Goal: Task Accomplishment & Management: Complete application form

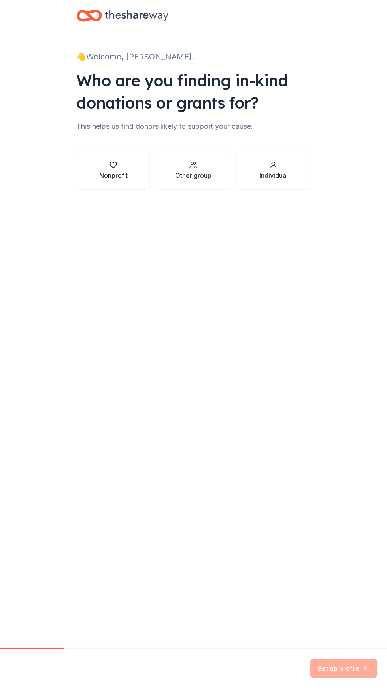
click at [114, 163] on icon "button" at bounding box center [114, 165] width 8 height 8
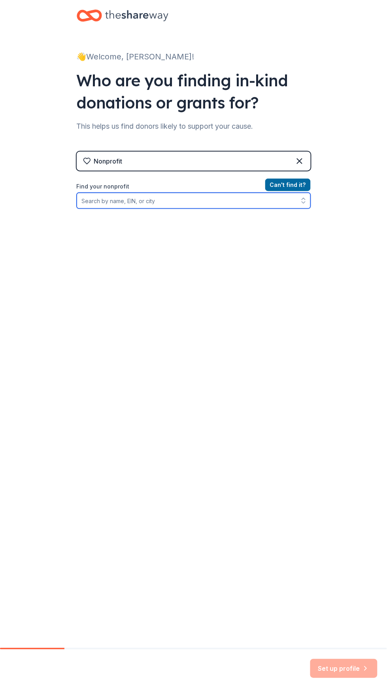
click at [108, 199] on input "Find your nonprofit" at bounding box center [194, 201] width 234 height 16
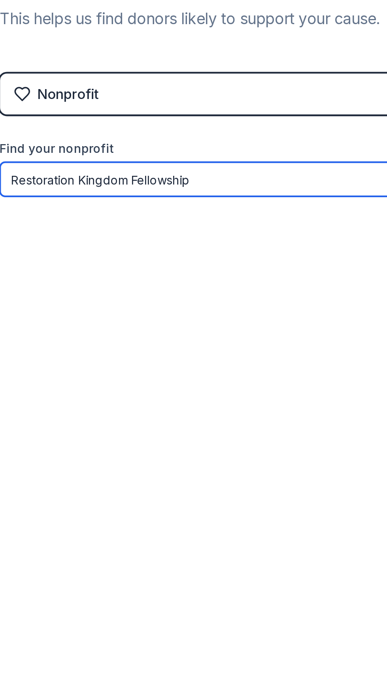
type input "Restoration Kingdom Fellowship"
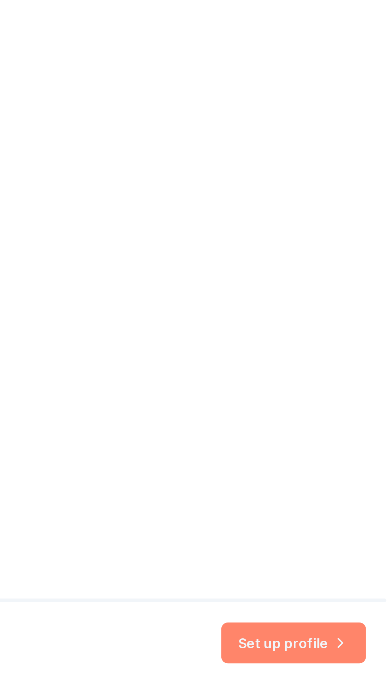
click at [333, 668] on button "Set up profile" at bounding box center [344, 668] width 67 height 19
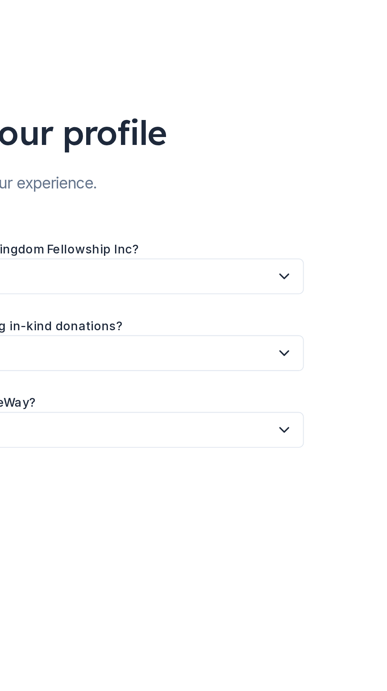
click at [299, 125] on icon "button" at bounding box center [302, 128] width 8 height 8
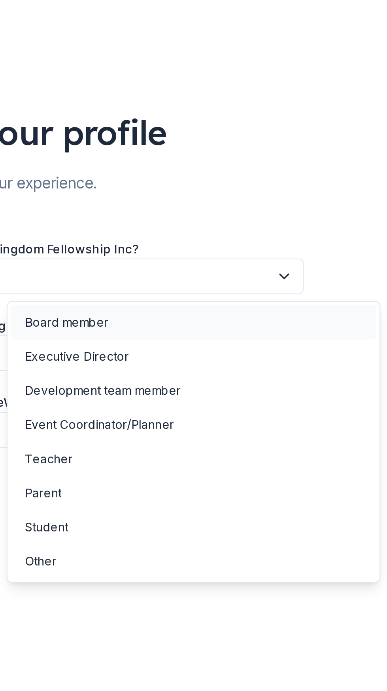
click at [190, 148] on div "Board member" at bounding box center [200, 149] width 39 height 9
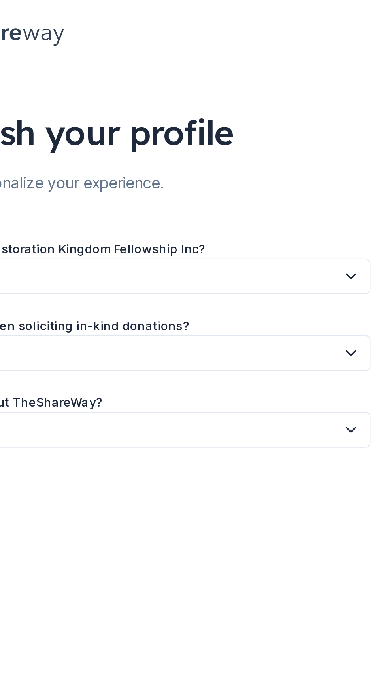
click at [299, 165] on icon "button" at bounding box center [302, 164] width 8 height 8
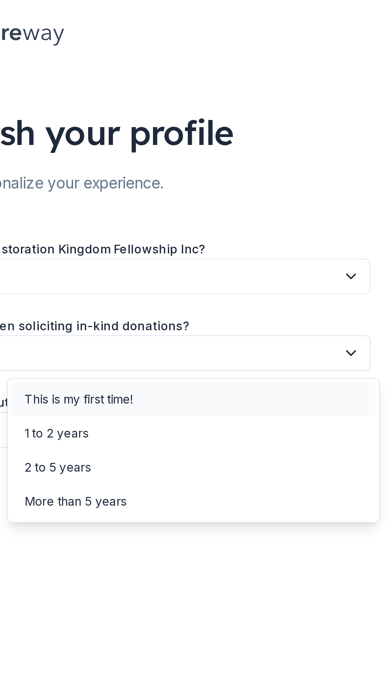
click at [157, 180] on div "This is my first time!" at bounding box center [175, 184] width 50 height 9
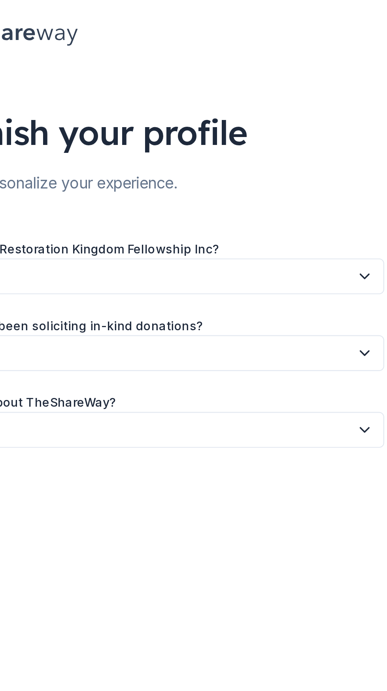
click at [294, 203] on button "button" at bounding box center [194, 199] width 234 height 17
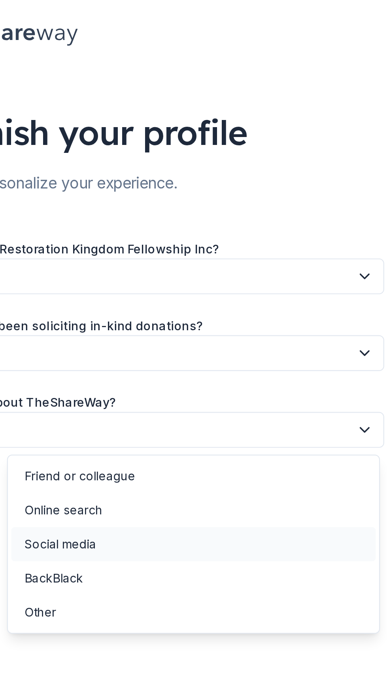
click at [152, 248] on div "Social media" at bounding box center [160, 252] width 33 height 9
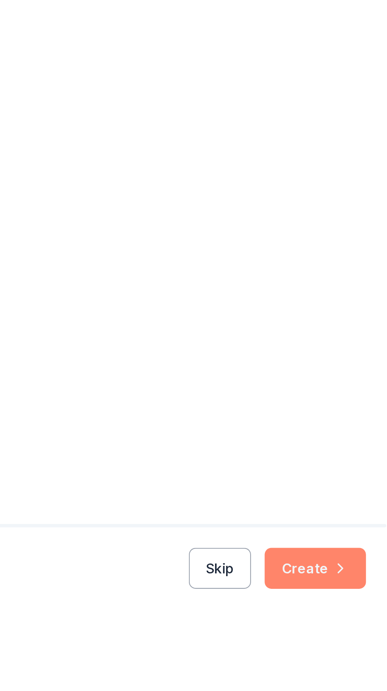
click at [355, 675] on button "Create" at bounding box center [354, 668] width 47 height 19
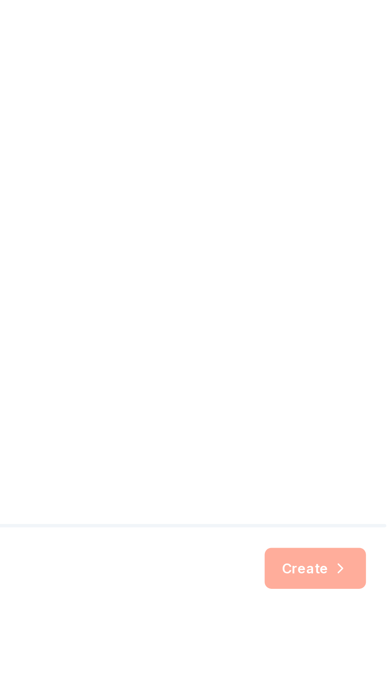
click at [300, 690] on html "What type of support are you seeking? Pick one for now. You'll be able to creat…" at bounding box center [193, 345] width 387 height 691
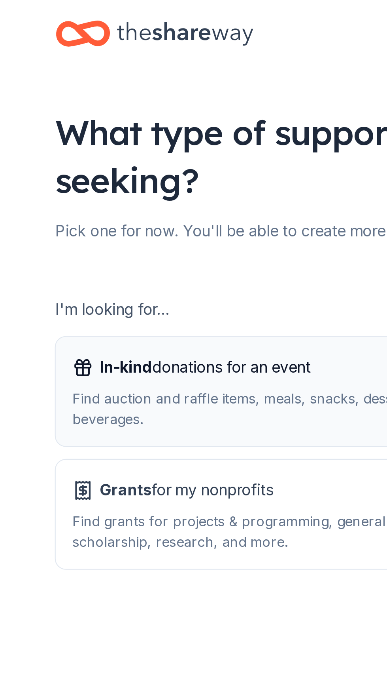
click at [111, 180] on div "Find auction and raffle items, meals, snacks, desserts, alcohol, and beverages." at bounding box center [194, 189] width 218 height 19
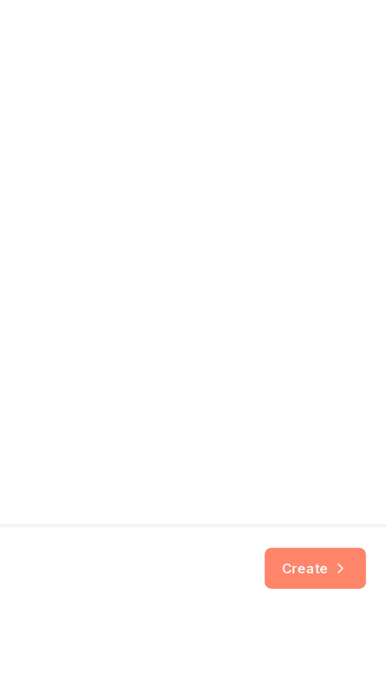
click at [350, 673] on button "Create" at bounding box center [354, 668] width 47 height 19
